Goal: Task Accomplishment & Management: Manage account settings

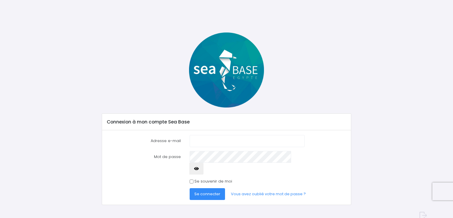
click at [193, 141] on input "Adresse e-mail" at bounding box center [247, 141] width 115 height 12
click at [239, 155] on form "Adresse e-mail Mot de passe" at bounding box center [226, 167] width 239 height 65
type input "[EMAIL_ADDRESS][DOMAIN_NAME]"
click at [190, 188] on button "Se connecter" at bounding box center [207, 194] width 35 height 12
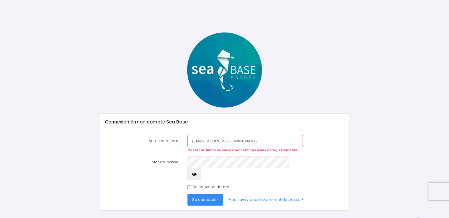
click at [240, 139] on input "[EMAIL_ADDRESS][DOMAIN_NAME]" at bounding box center [244, 141] width 115 height 12
click at [245, 194] on link "Vous avez oublié votre mot de passe ?" at bounding box center [266, 200] width 84 height 12
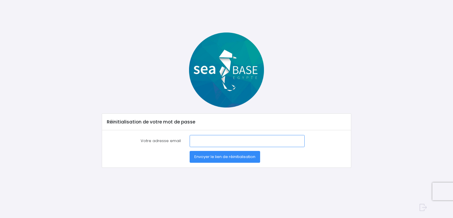
click at [201, 139] on input "Votre adresse email" at bounding box center [247, 141] width 115 height 12
type input "[EMAIL_ADDRESS][DOMAIN_NAME]"
click at [223, 155] on span "Envoyer le lien de réinitialisation" at bounding box center [225, 157] width 61 height 6
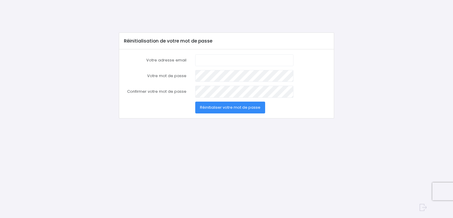
click at [202, 59] on input "Votre adresse email" at bounding box center [244, 60] width 98 height 12
type input "[EMAIL_ADDRESS][DOMAIN_NAME]"
click at [183, 70] on div "Votre mot de passe" at bounding box center [227, 76] width 214 height 12
click at [194, 77] on div at bounding box center [244, 76] width 107 height 12
click at [195, 102] on button "Réinitialiser votre mot de passe" at bounding box center [230, 108] width 70 height 12
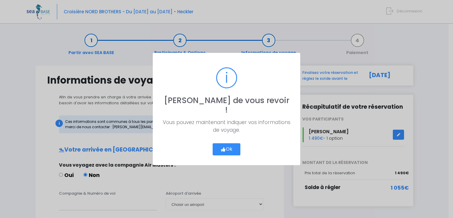
click at [219, 143] on button "Ok" at bounding box center [227, 149] width 28 height 12
